Goal: Navigation & Orientation: Find specific page/section

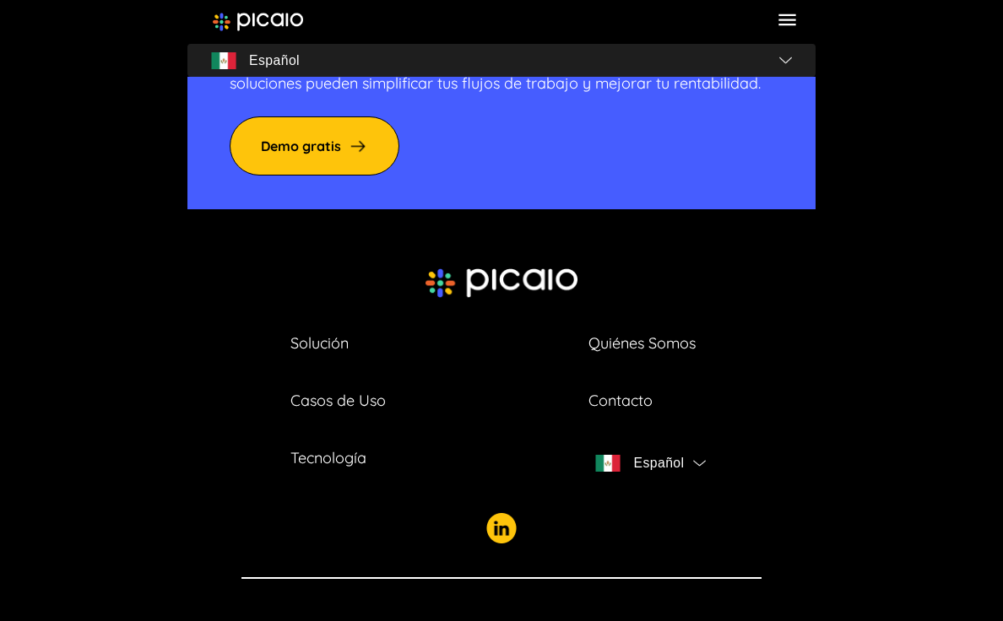
scroll to position [6059, 0]
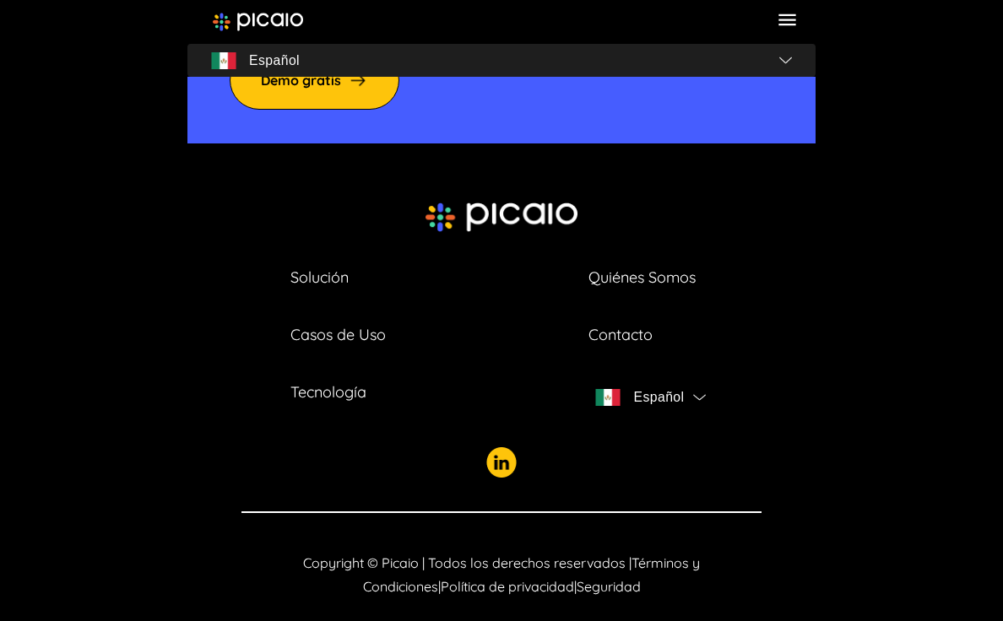
click at [635, 266] on link "Quiénes Somos" at bounding box center [641, 278] width 107 height 24
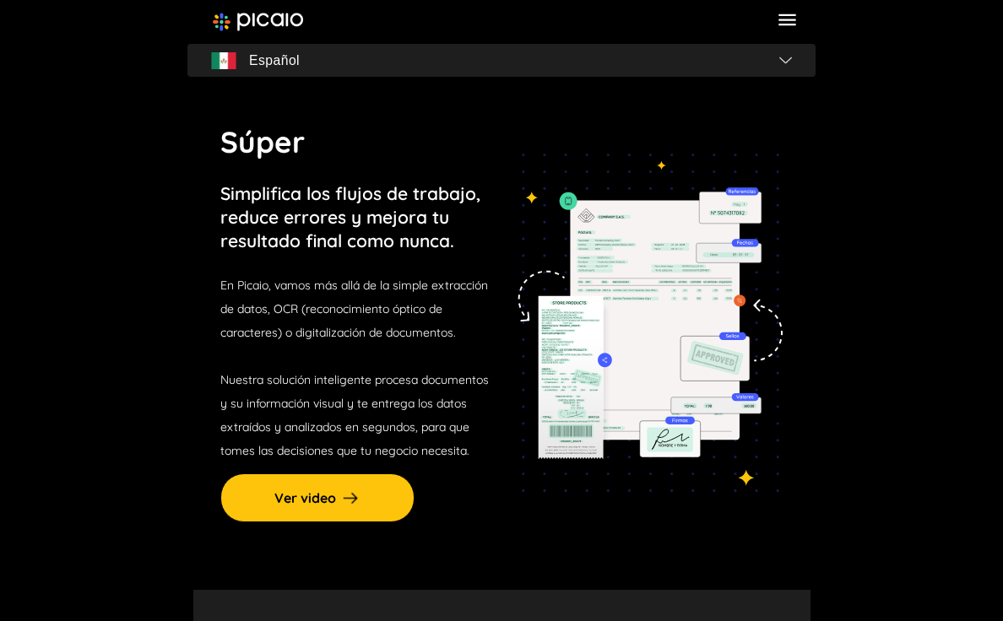
click at [793, 19] on icon at bounding box center [786, 20] width 17 height 12
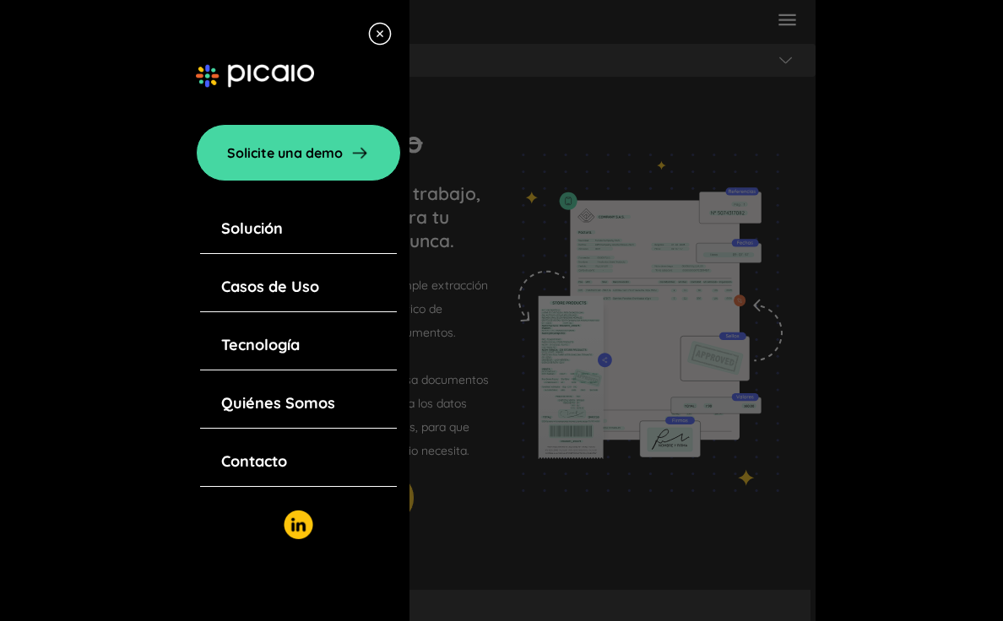
click at [270, 401] on link "Quiénes Somos" at bounding box center [278, 404] width 114 height 24
